Goal: Navigation & Orientation: Find specific page/section

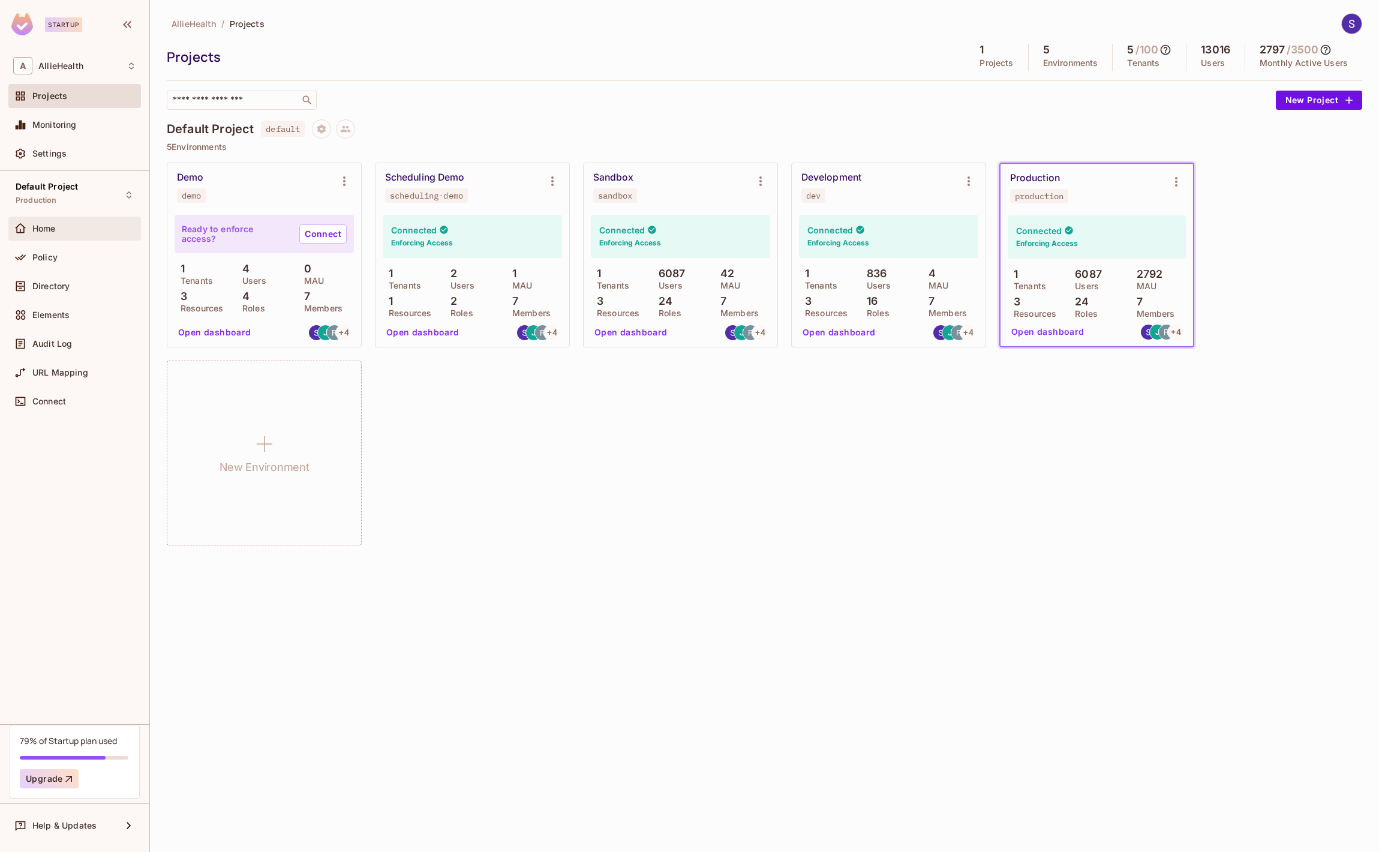
click at [73, 238] on div "Home" at bounding box center [74, 228] width 133 height 24
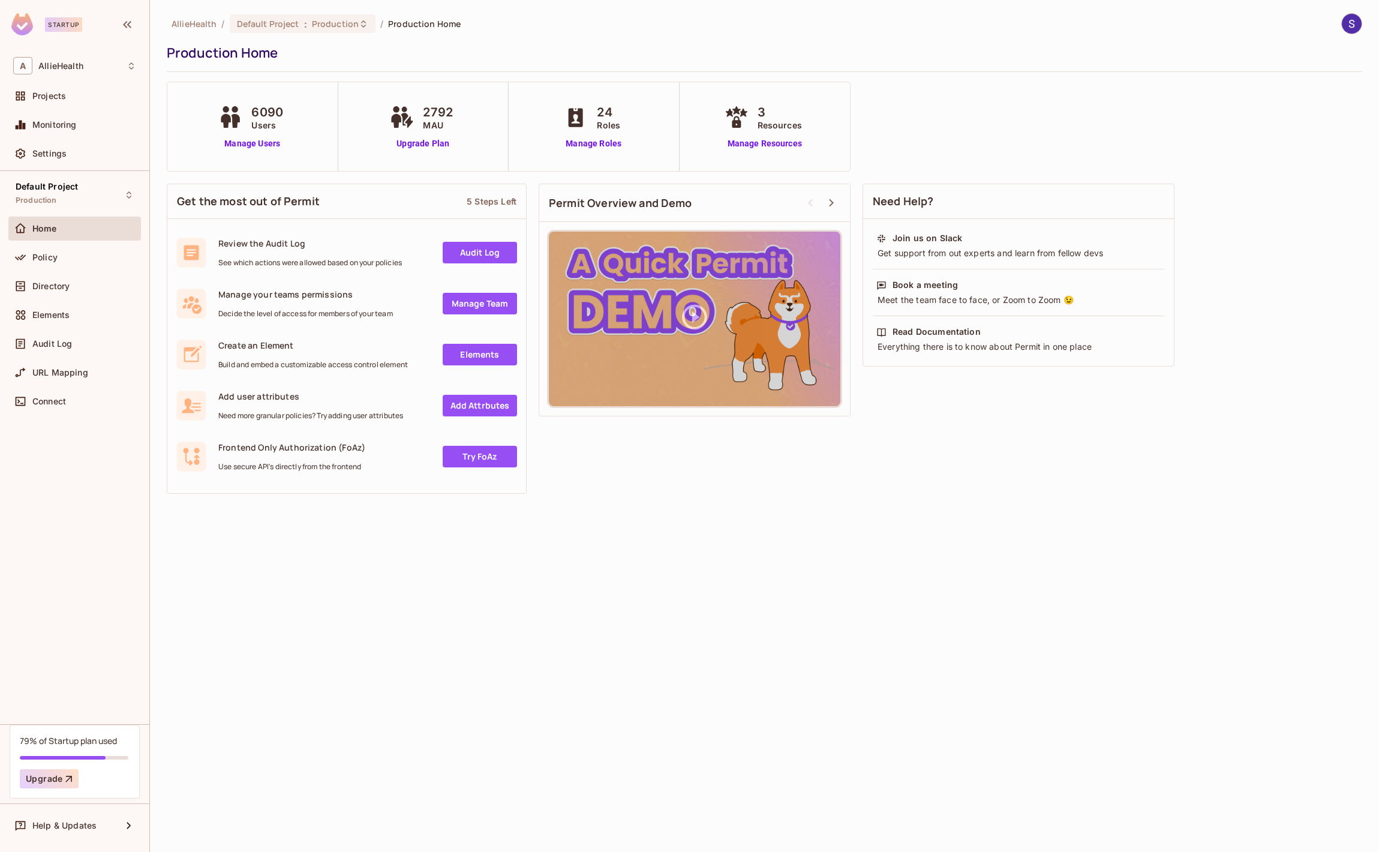
click at [60, 94] on span "Projects" at bounding box center [49, 96] width 34 height 10
